Goal: Complete application form

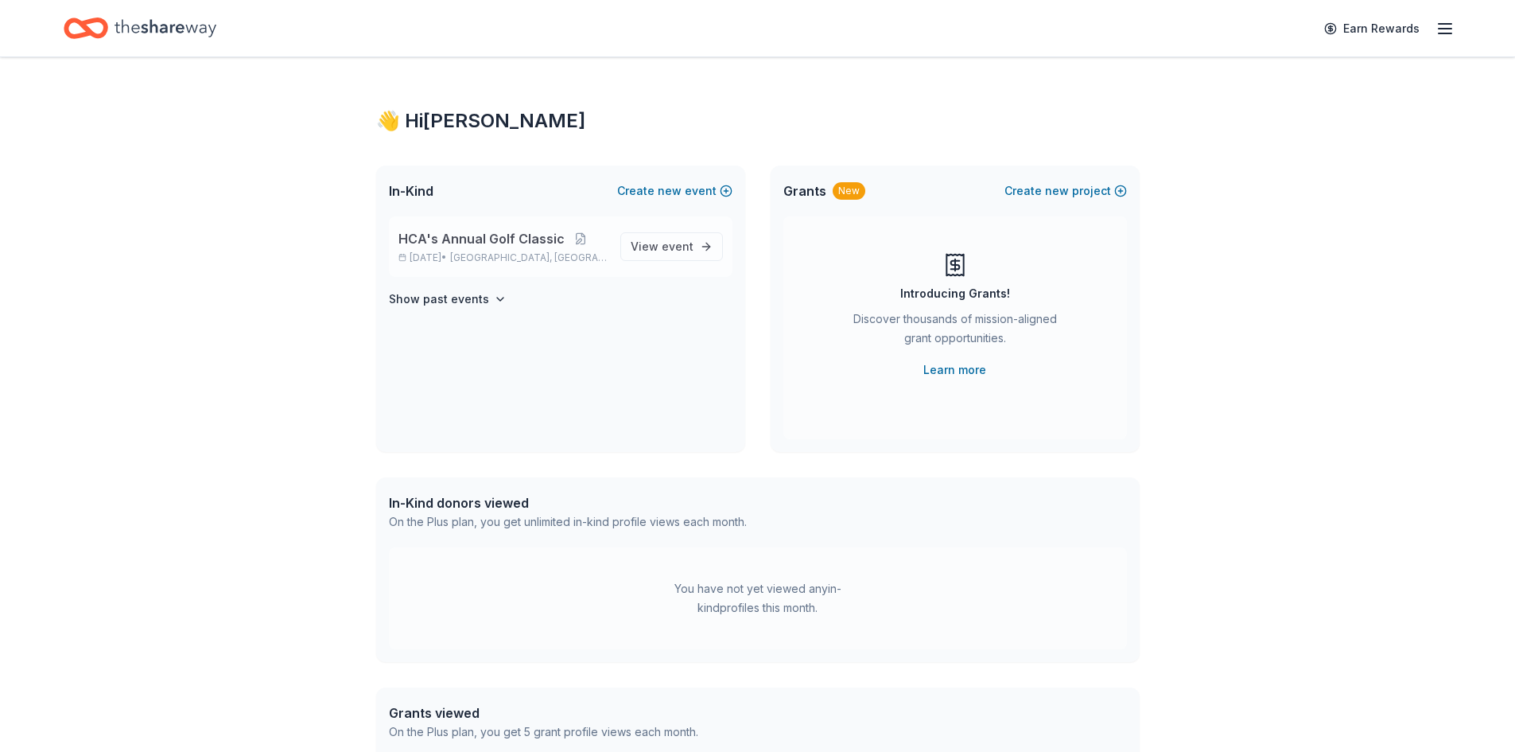
click at [486, 243] on span "HCA's Annual Golf Classic" at bounding box center [482, 238] width 166 height 19
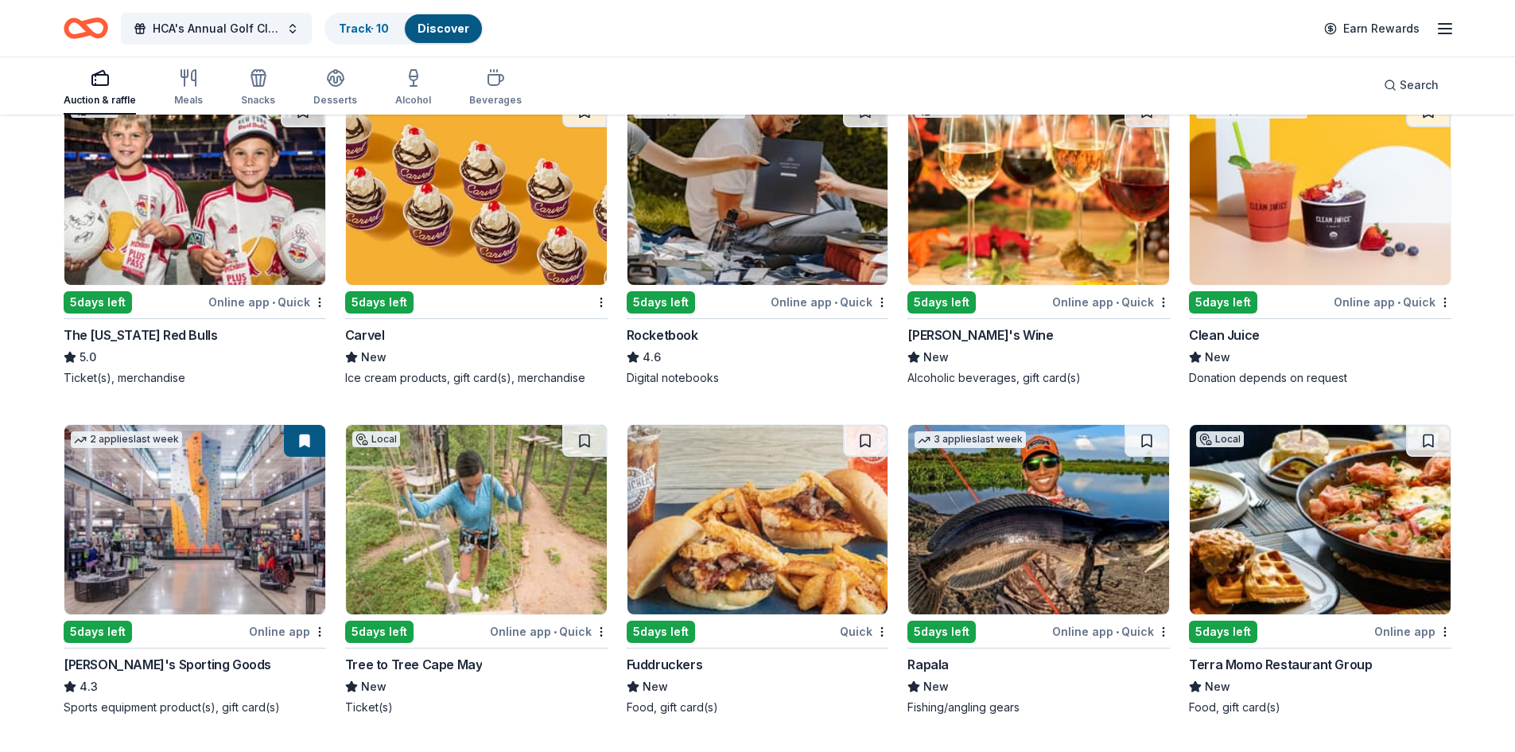
scroll to position [5392, 0]
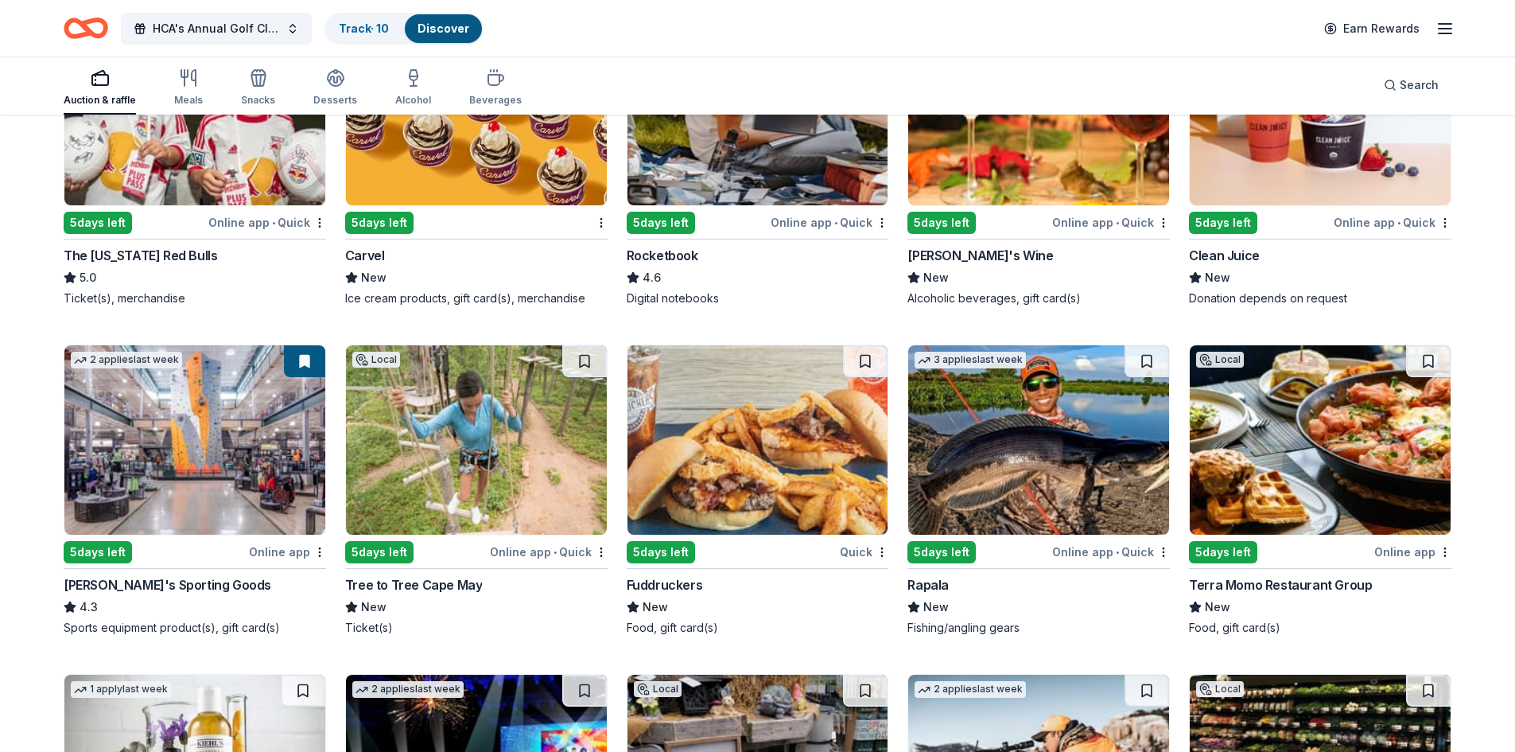
click at [156, 578] on div "Dick's Sporting Goods" at bounding box center [168, 584] width 208 height 19
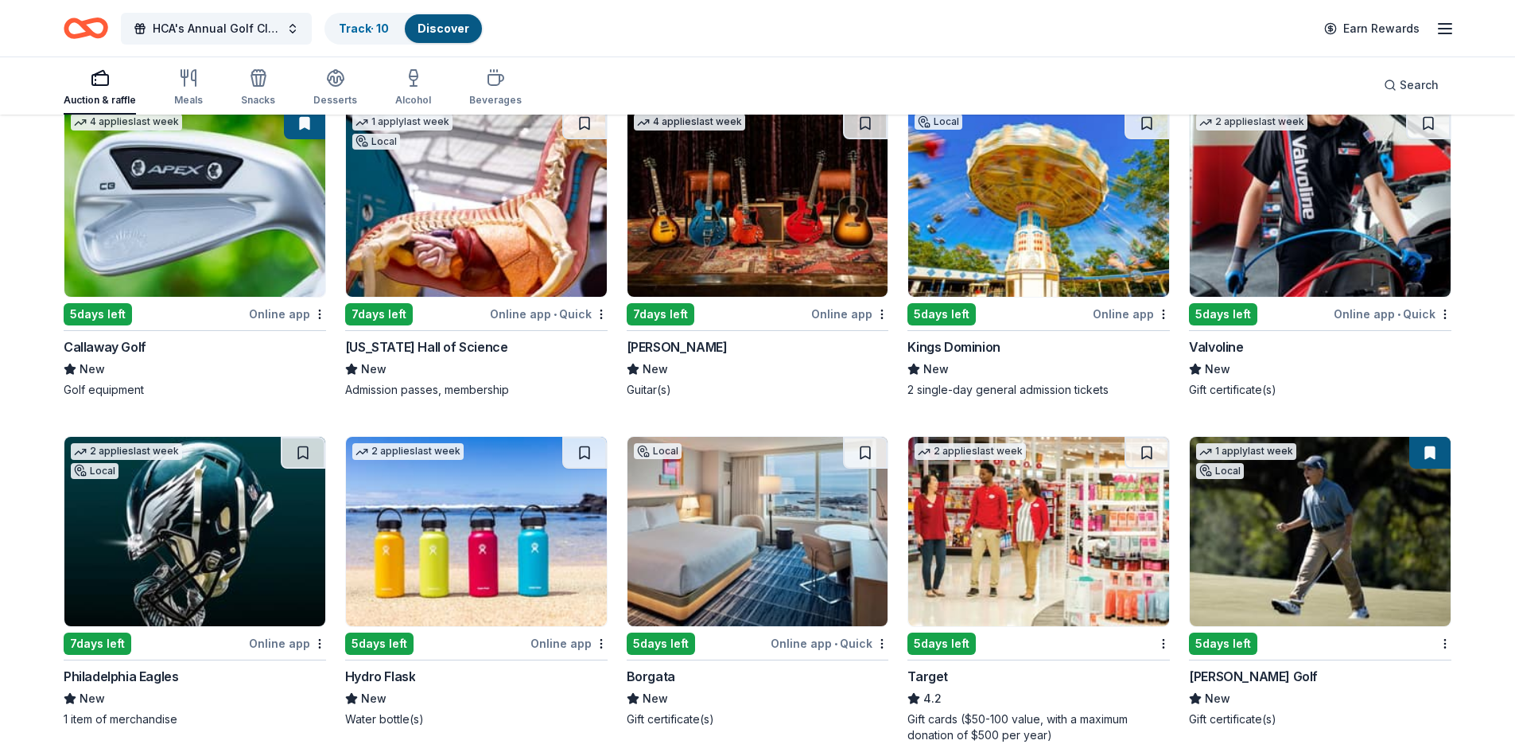
scroll to position [6964, 0]
click at [95, 349] on div "Callaway Golf" at bounding box center [105, 345] width 83 height 19
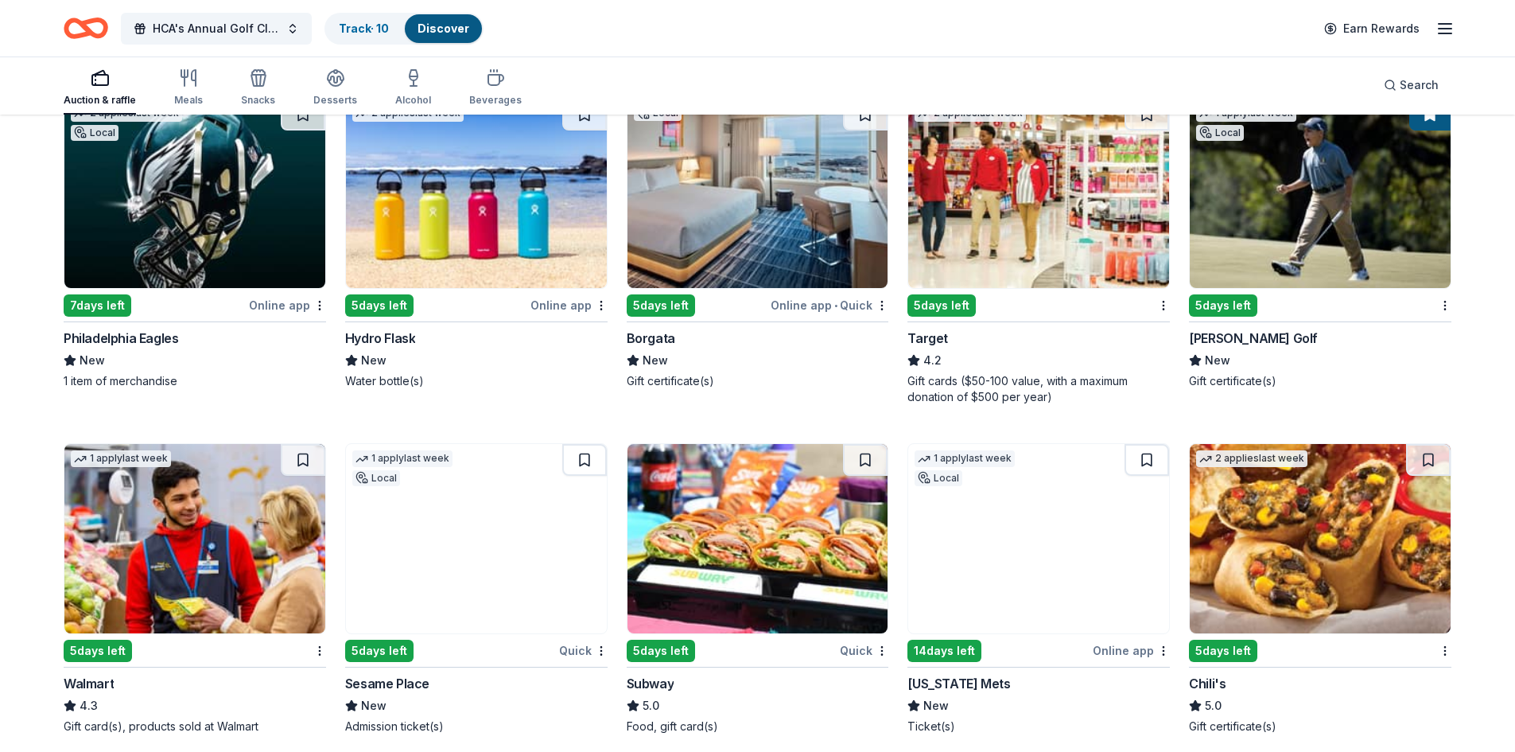
scroll to position [7282, 0]
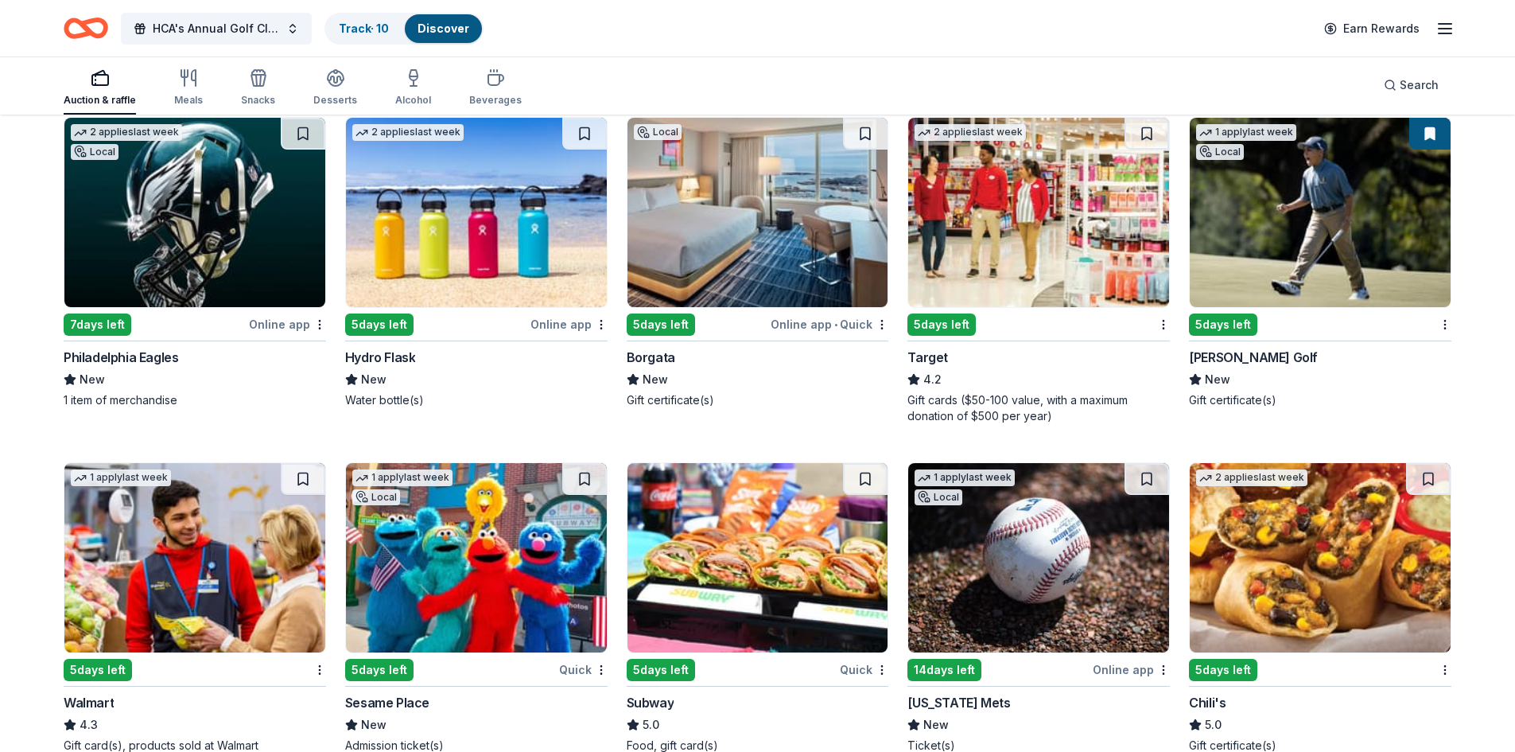
click at [1275, 211] on img at bounding box center [1320, 212] width 261 height 189
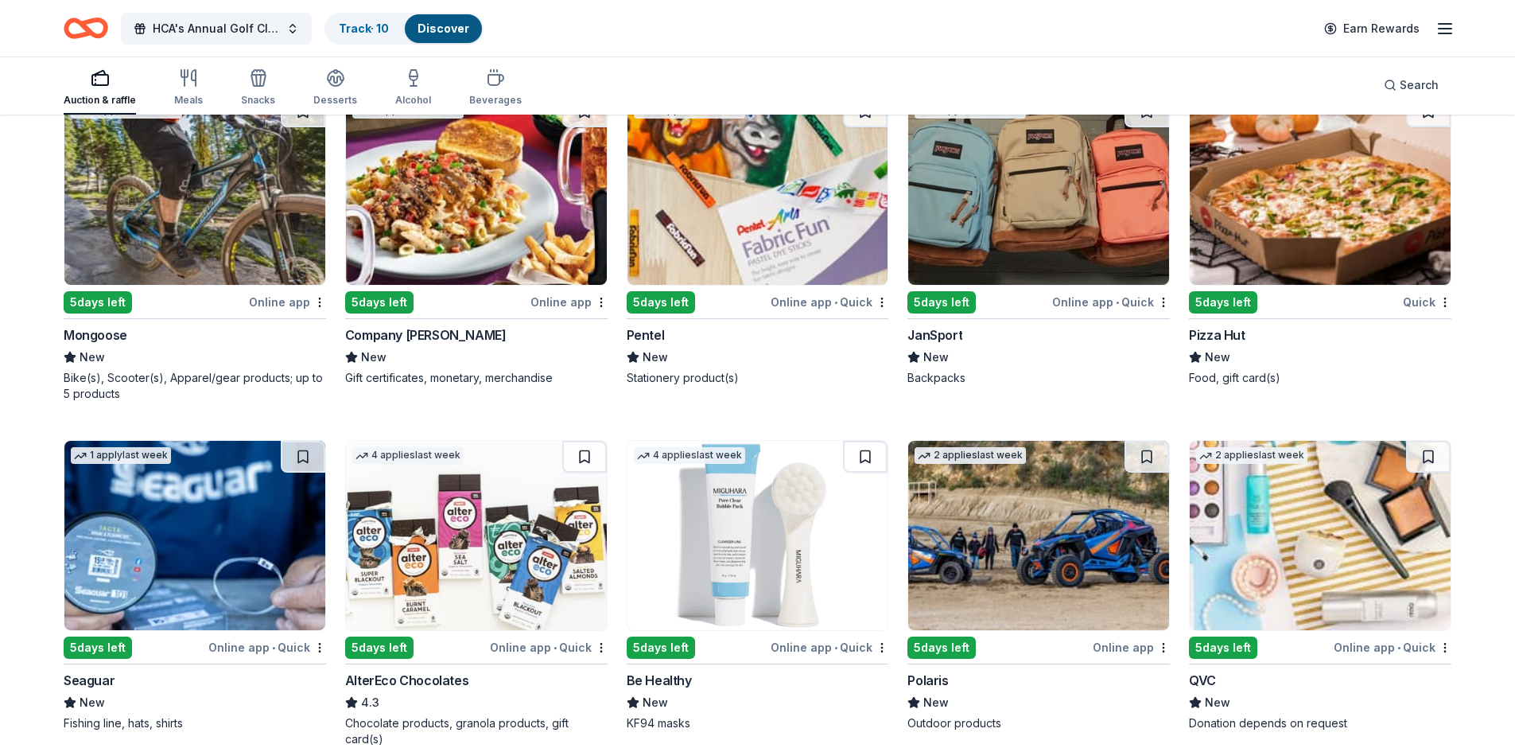
scroll to position [9105, 0]
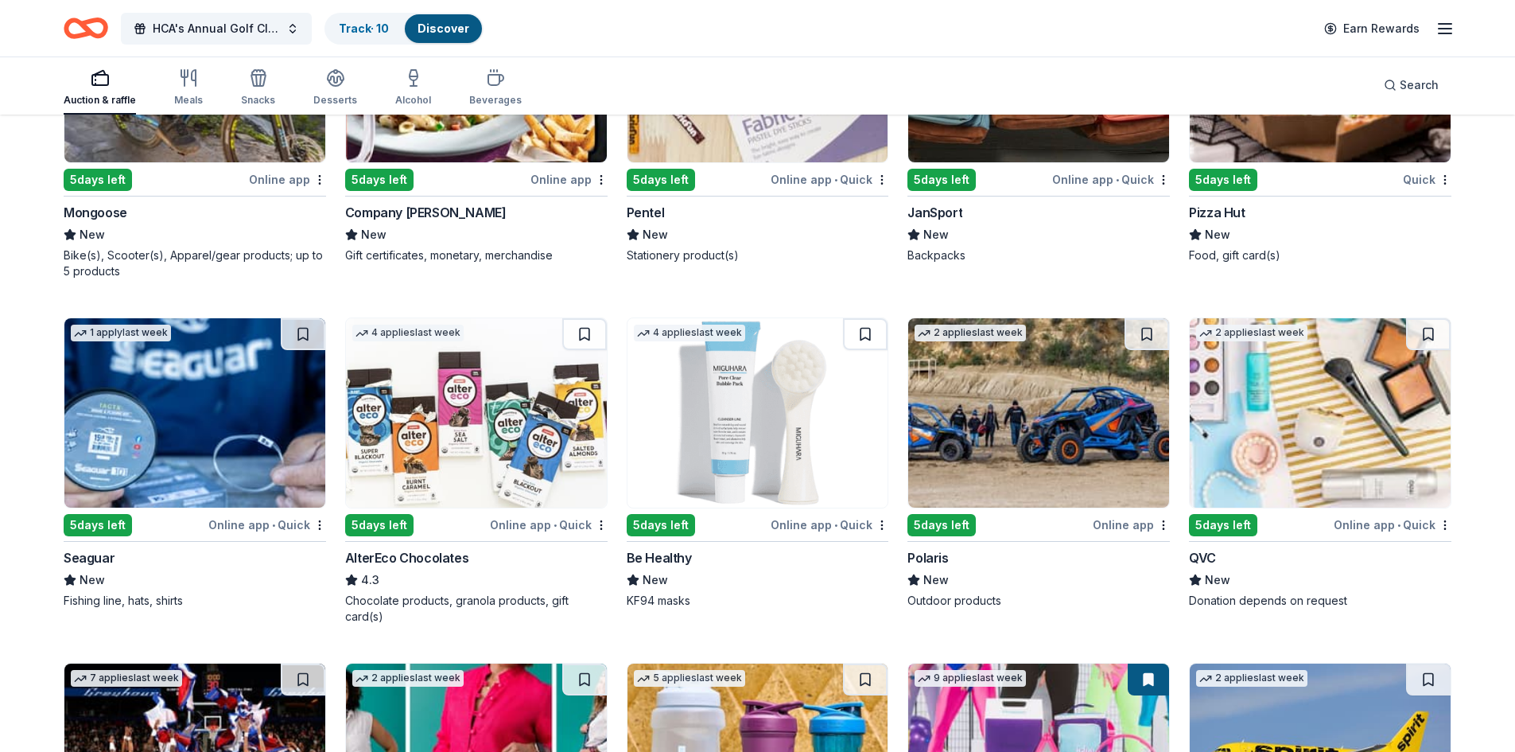
click at [937, 561] on div "Polaris" at bounding box center [928, 557] width 41 height 19
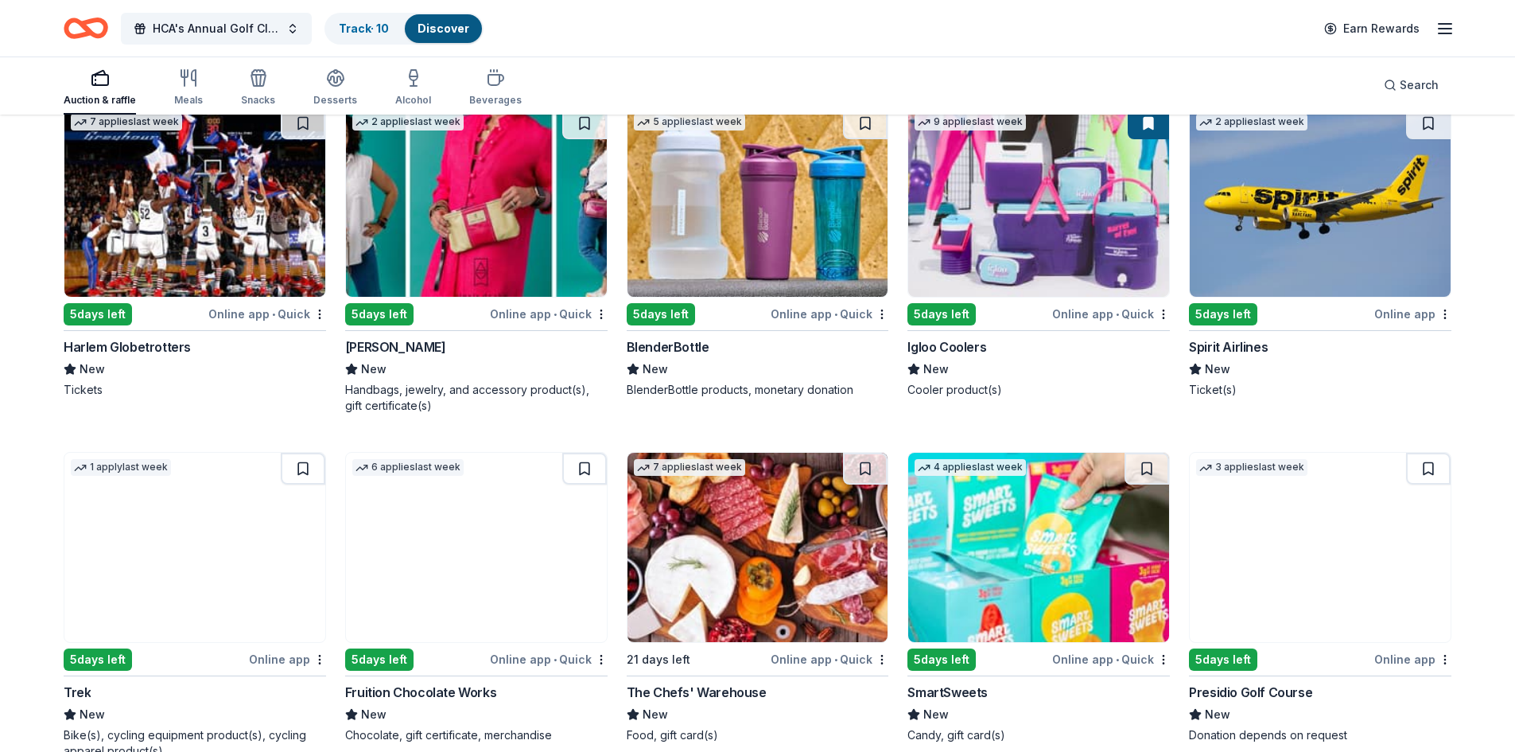
scroll to position [9662, 0]
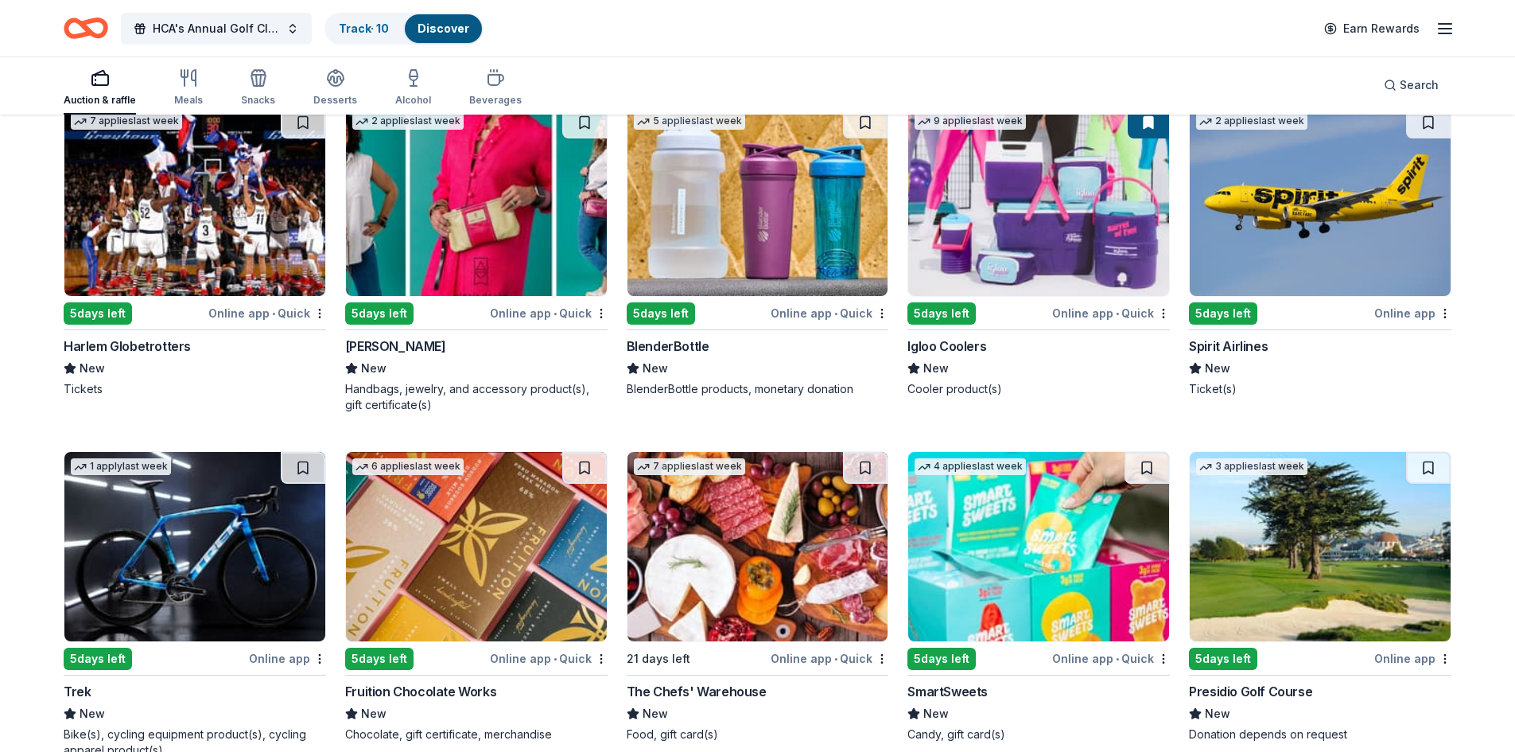
click at [1002, 216] on img at bounding box center [1038, 201] width 261 height 189
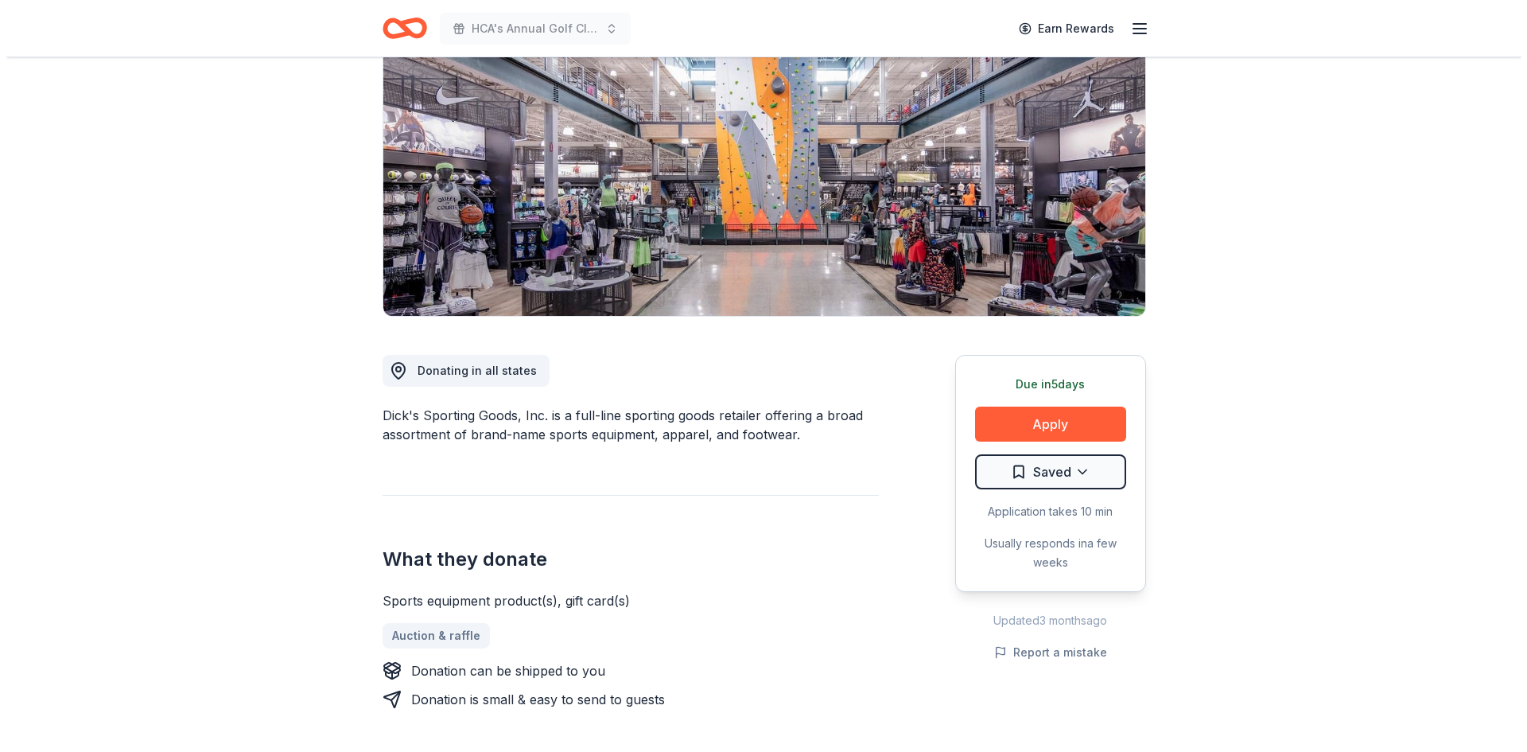
scroll to position [159, 0]
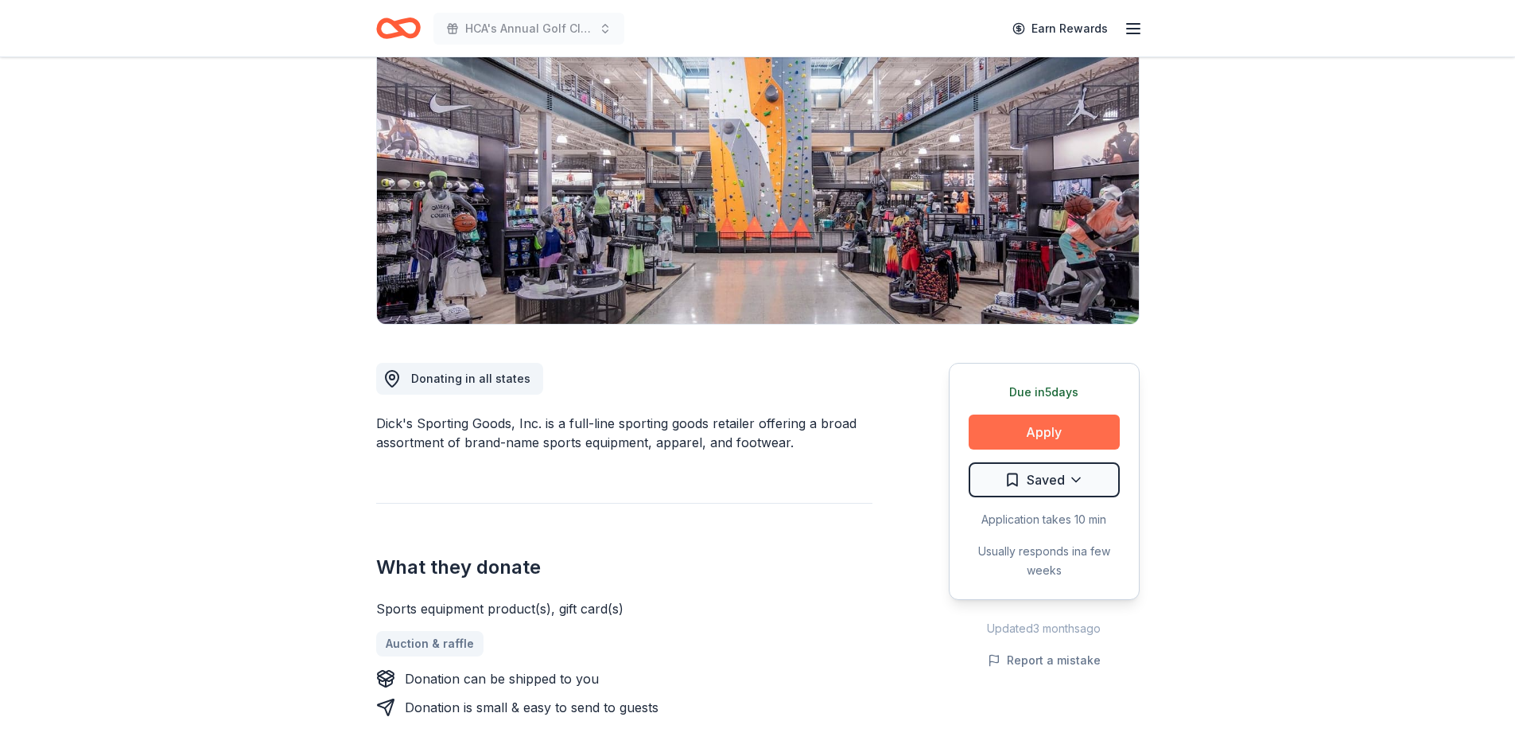
click at [1055, 429] on button "Apply" at bounding box center [1044, 431] width 151 height 35
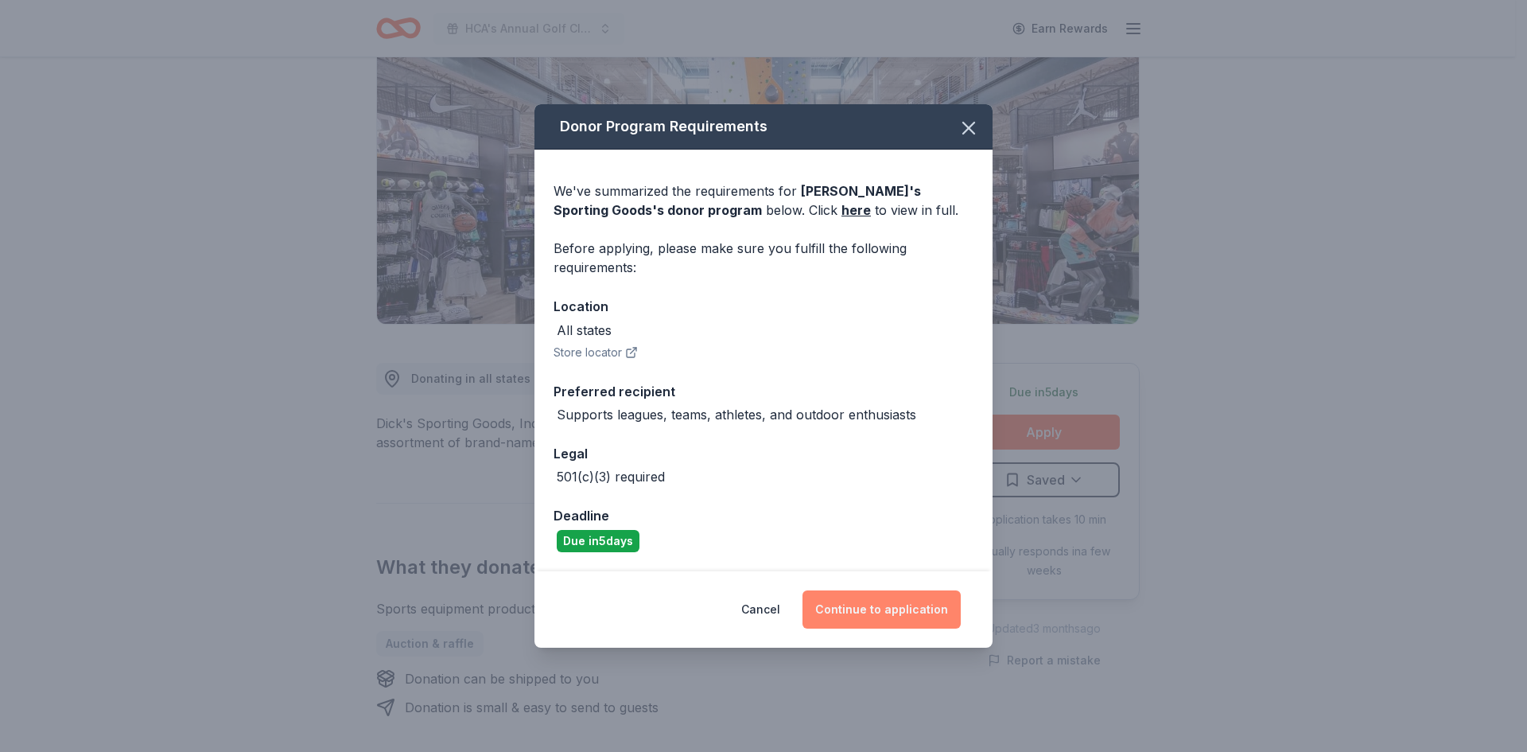
click at [917, 606] on button "Continue to application" at bounding box center [882, 609] width 158 height 38
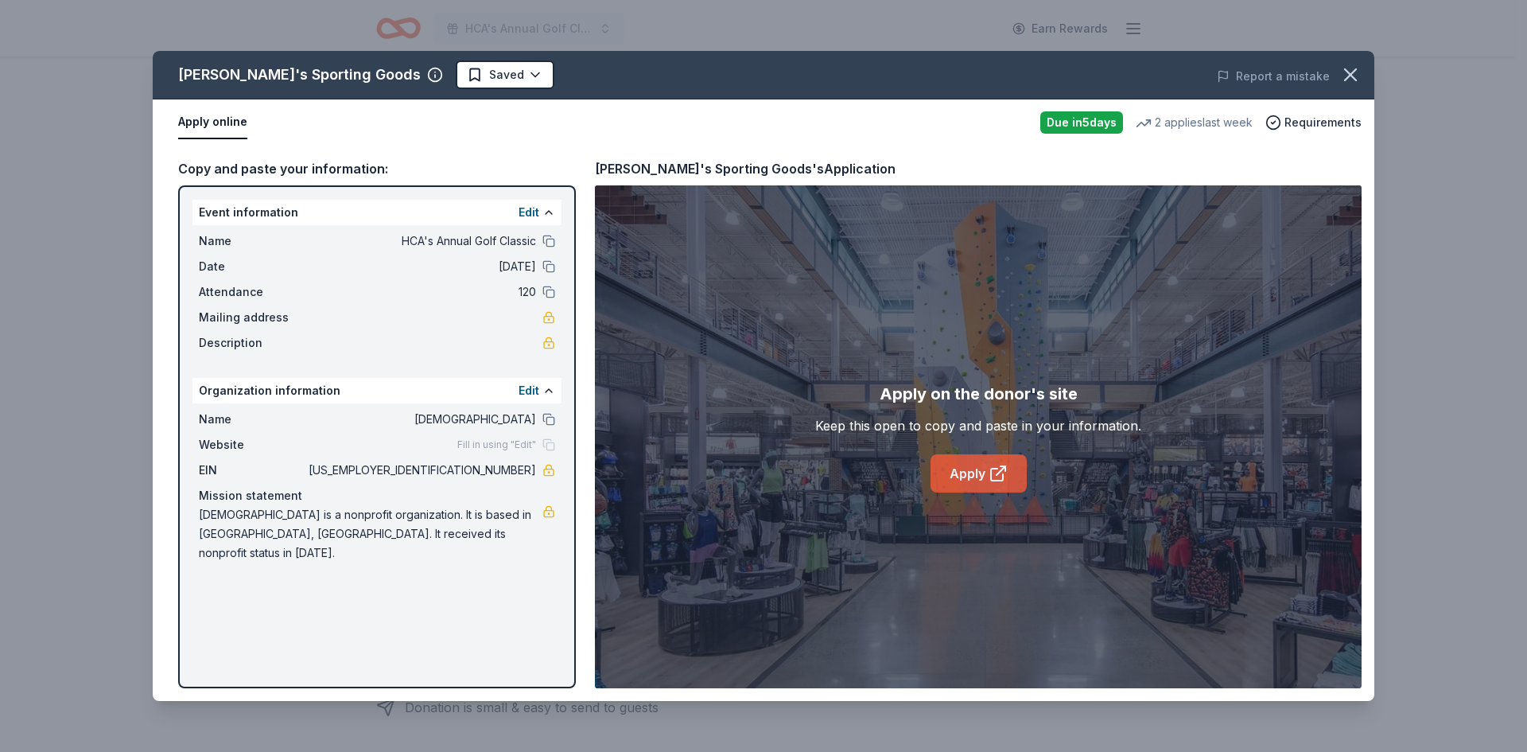
click at [991, 472] on icon at bounding box center [997, 475] width 12 height 12
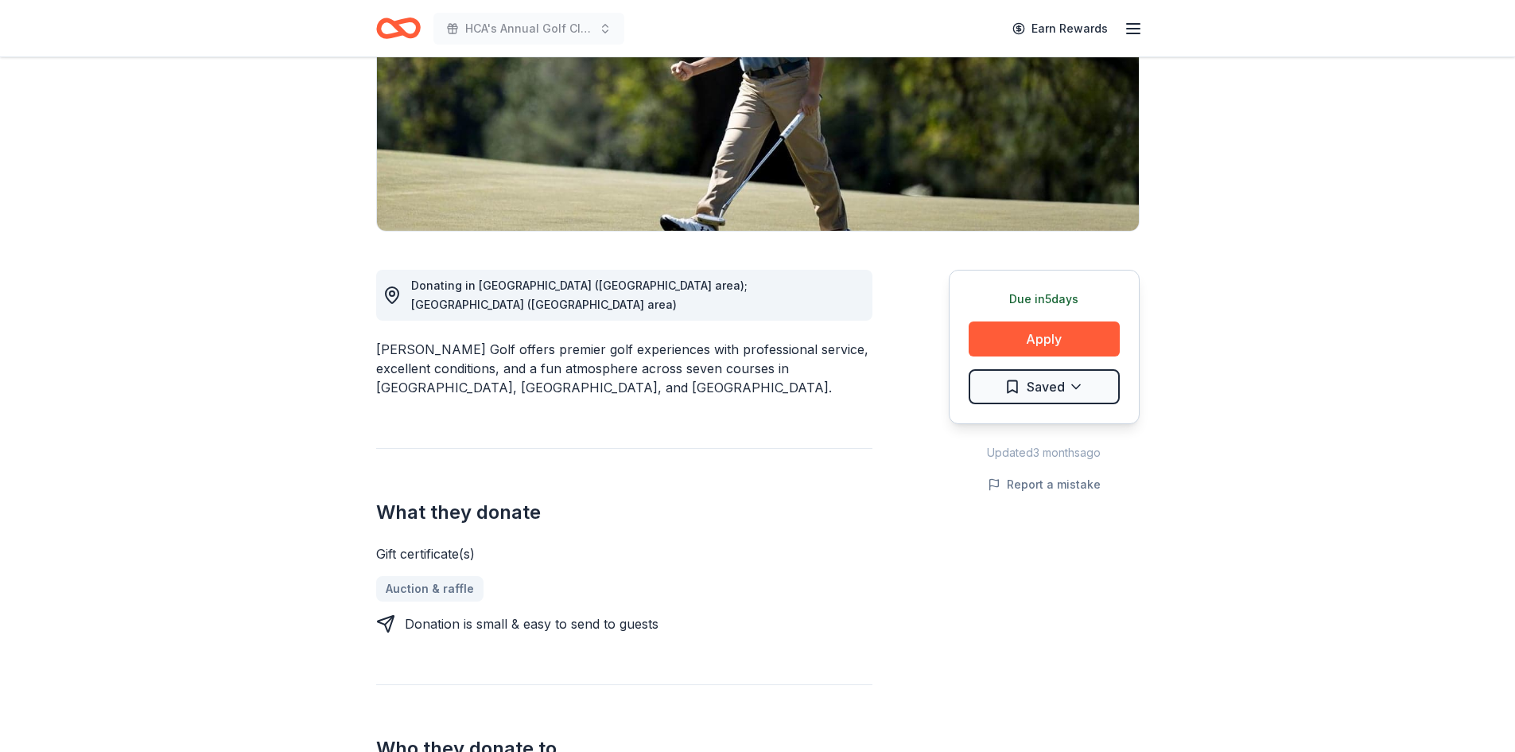
scroll to position [239, 0]
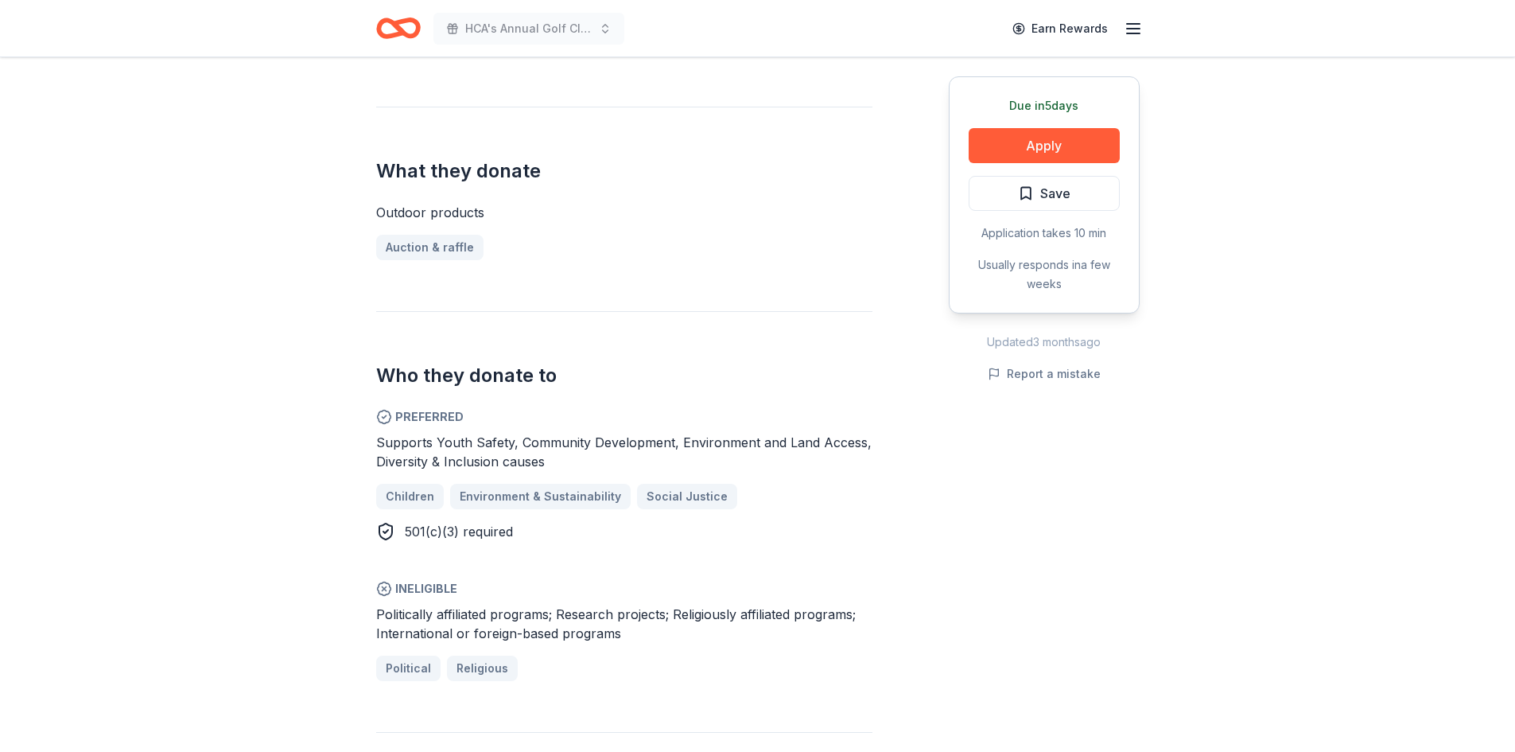
scroll to position [557, 0]
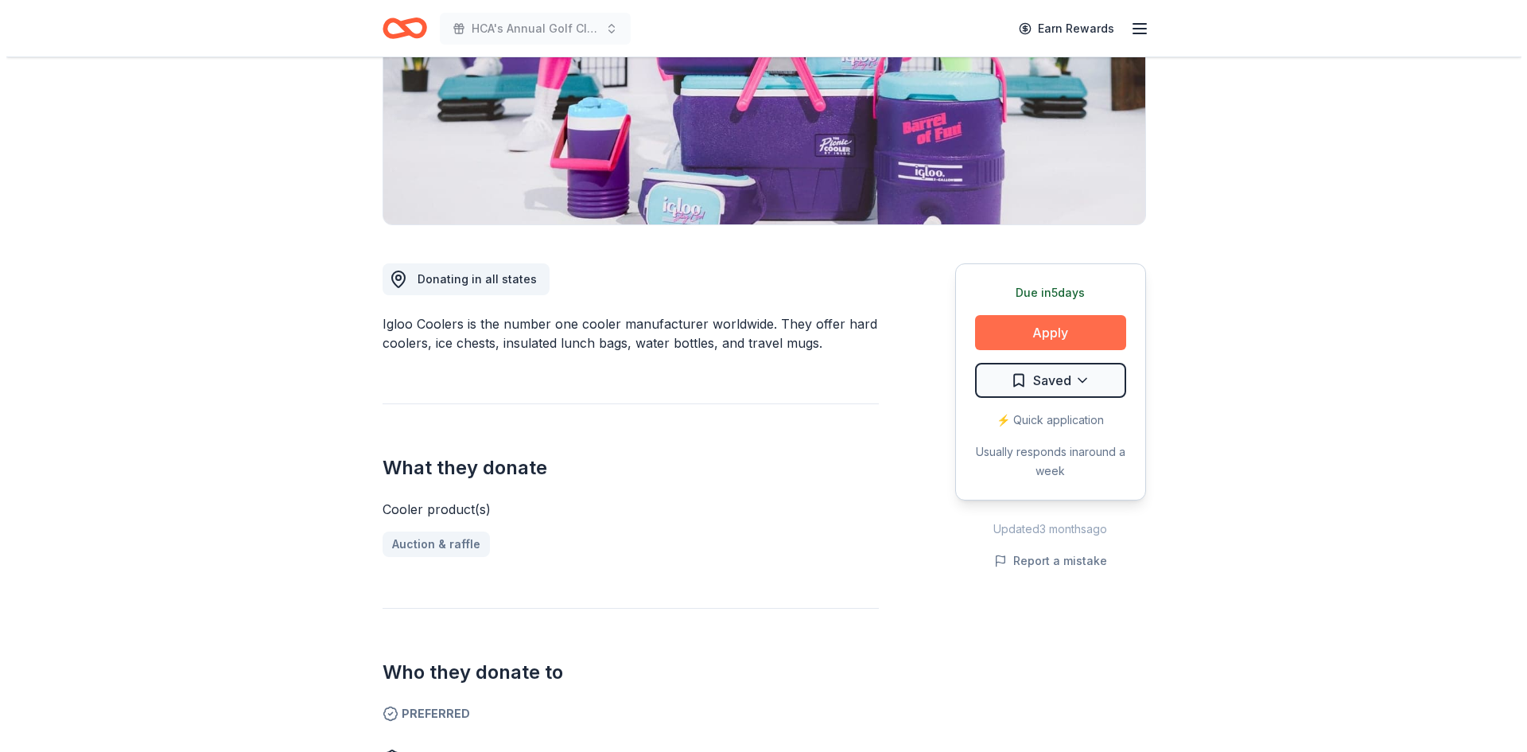
scroll to position [239, 0]
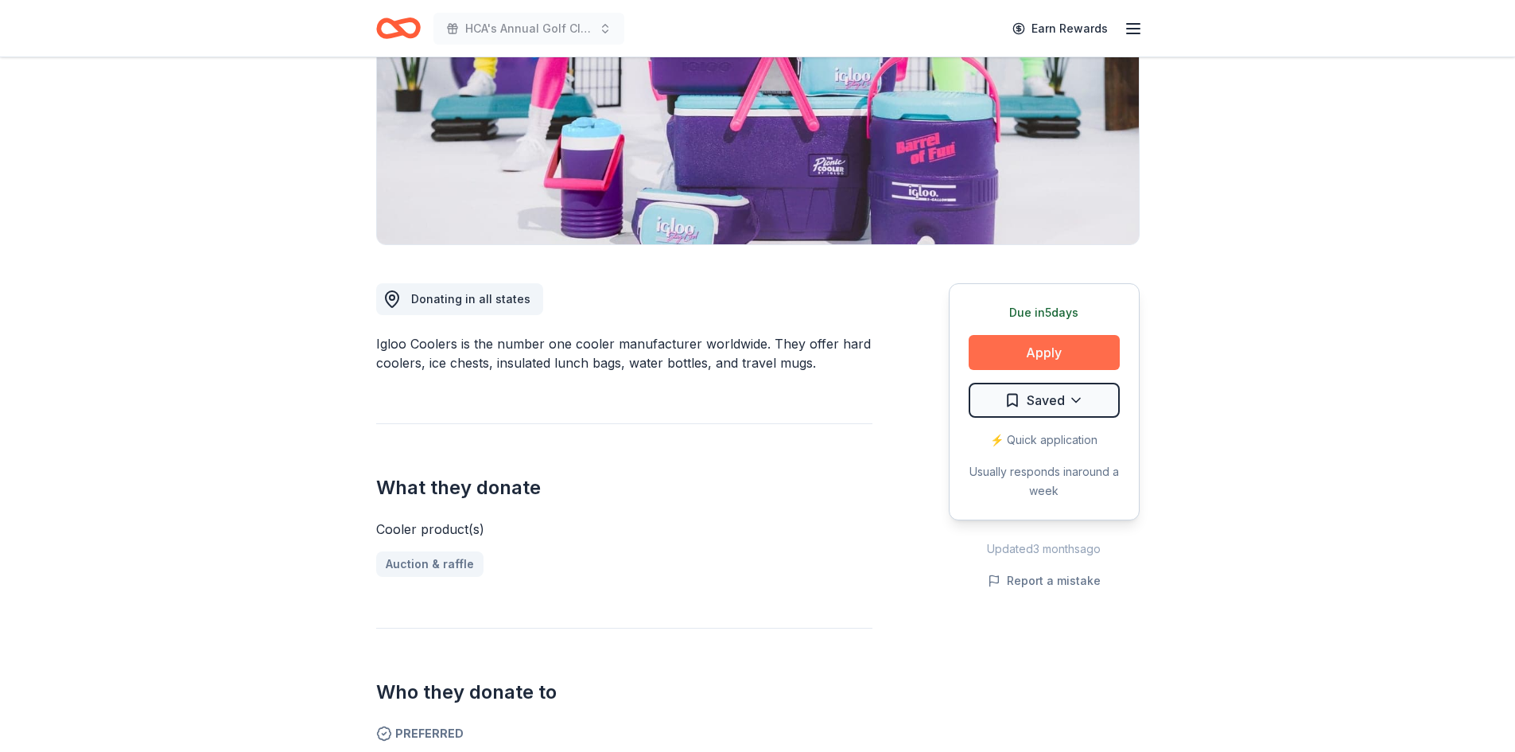
click at [1081, 358] on button "Apply" at bounding box center [1044, 352] width 151 height 35
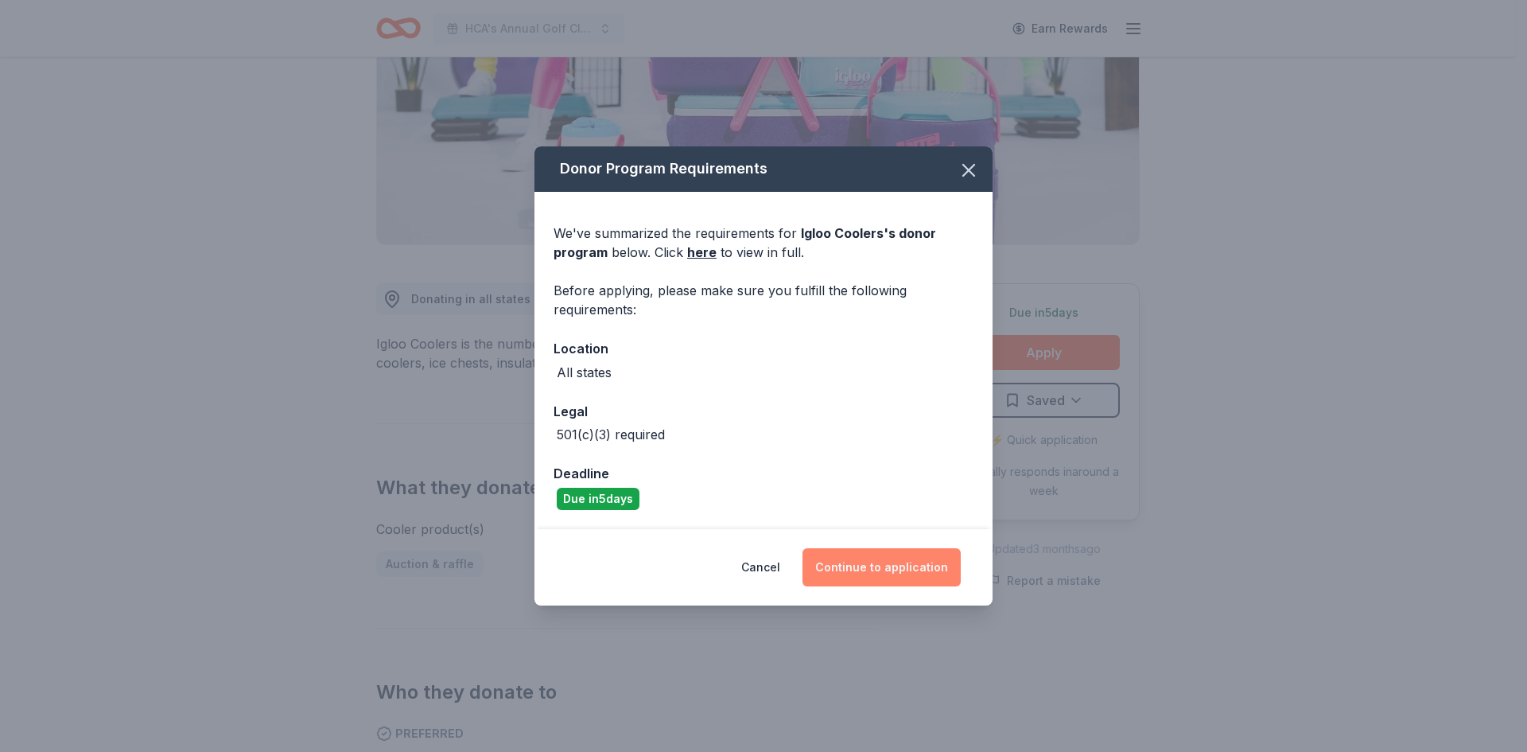
click at [882, 572] on button "Continue to application" at bounding box center [882, 567] width 158 height 38
